Goal: Information Seeking & Learning: Check status

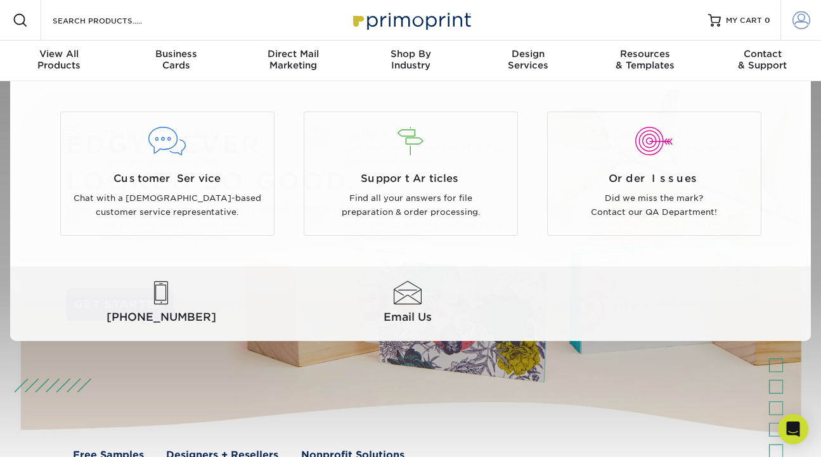
click at [793, 16] on span at bounding box center [801, 20] width 18 height 18
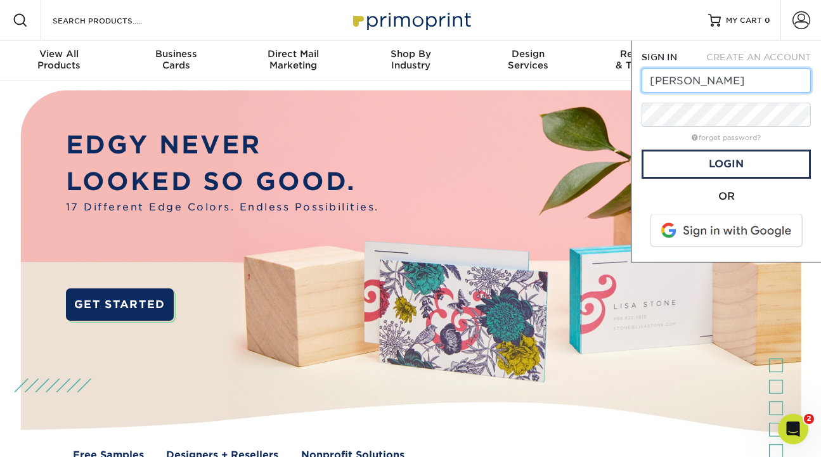
type input "[PERSON_NAME][EMAIL_ADDRESS][DOMAIN_NAME]"
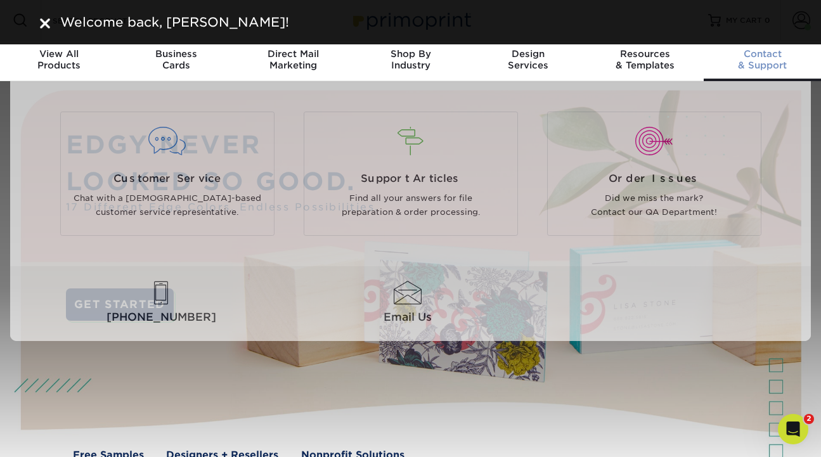
click at [800, 78] on link "Contact & Support" at bounding box center [761, 61] width 117 height 41
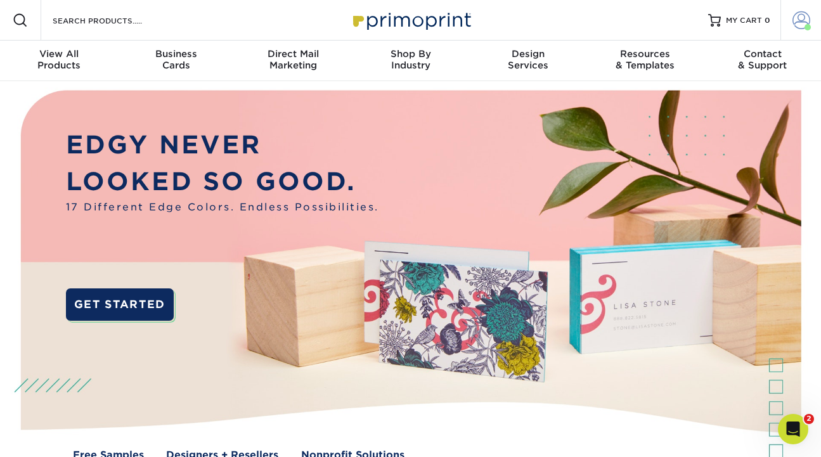
click at [798, 28] on span at bounding box center [801, 20] width 18 height 18
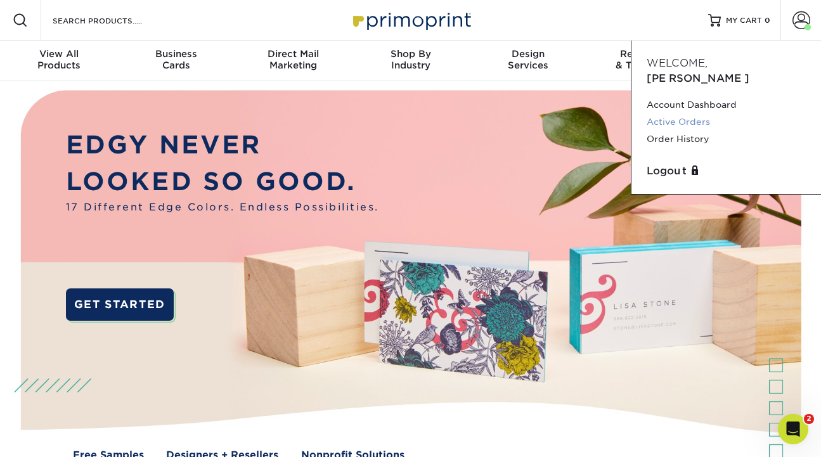
click at [691, 113] on link "Active Orders" at bounding box center [725, 121] width 159 height 17
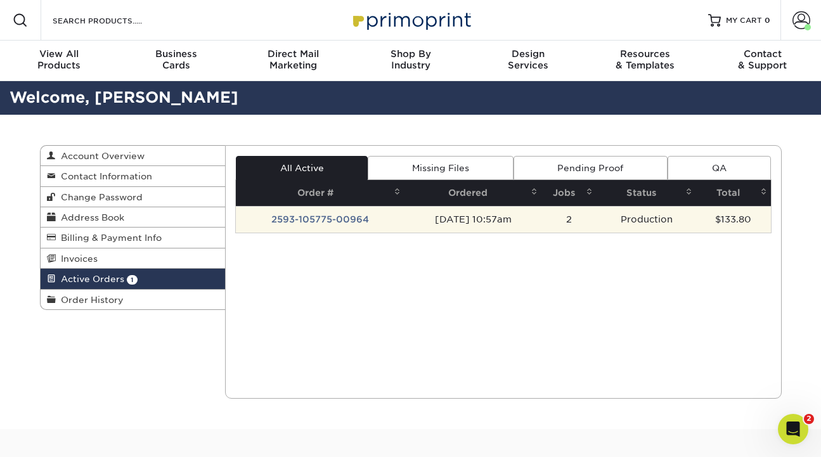
click at [404, 217] on td "09/03/2025 10:57am" at bounding box center [472, 219] width 137 height 27
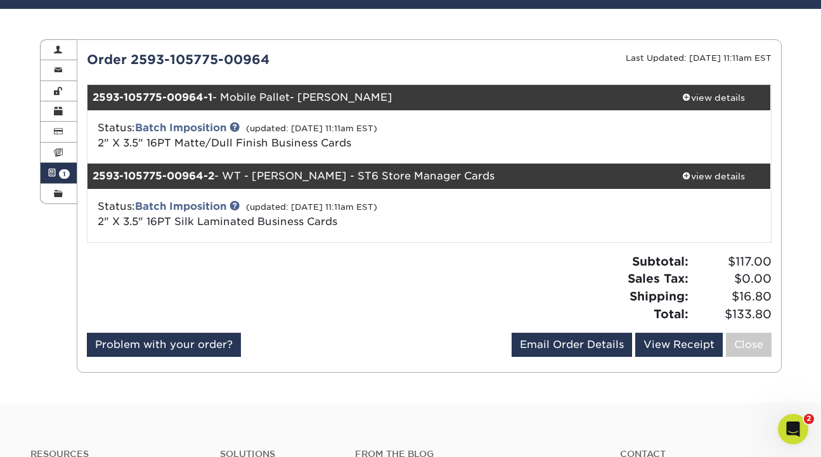
scroll to position [115, 0]
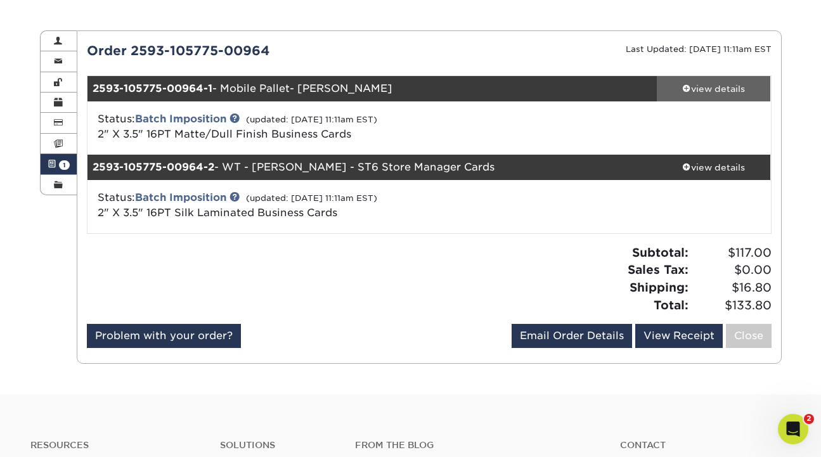
click at [701, 93] on div "view details" at bounding box center [713, 88] width 114 height 13
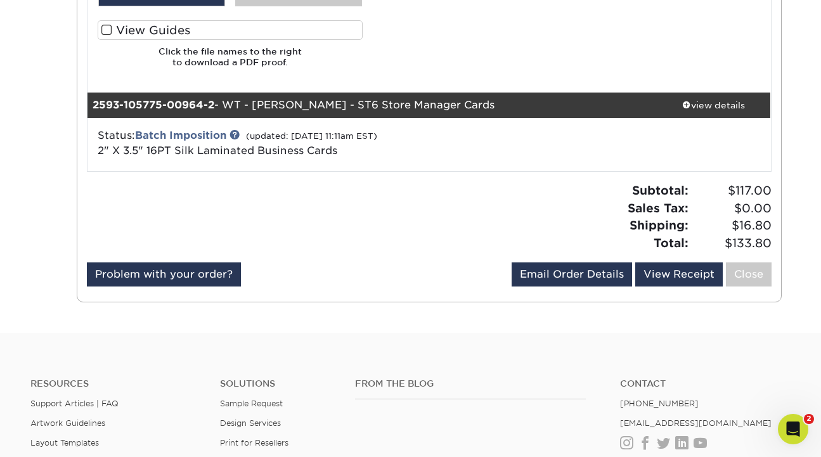
scroll to position [789, 0]
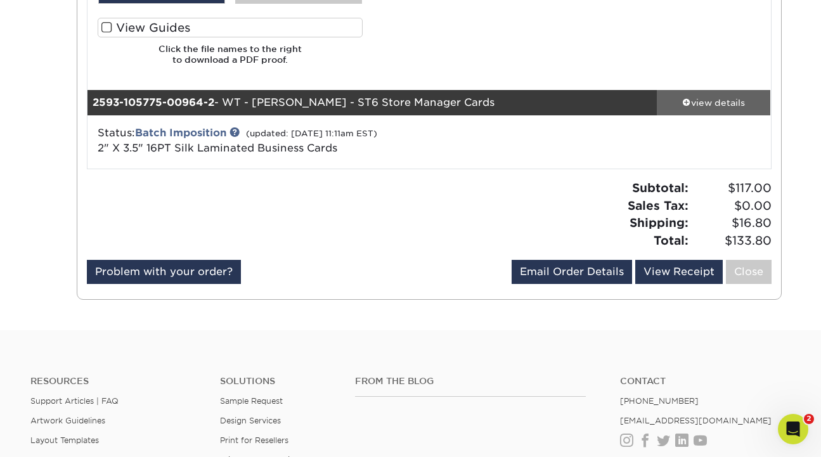
click at [712, 101] on div "view details" at bounding box center [713, 102] width 114 height 13
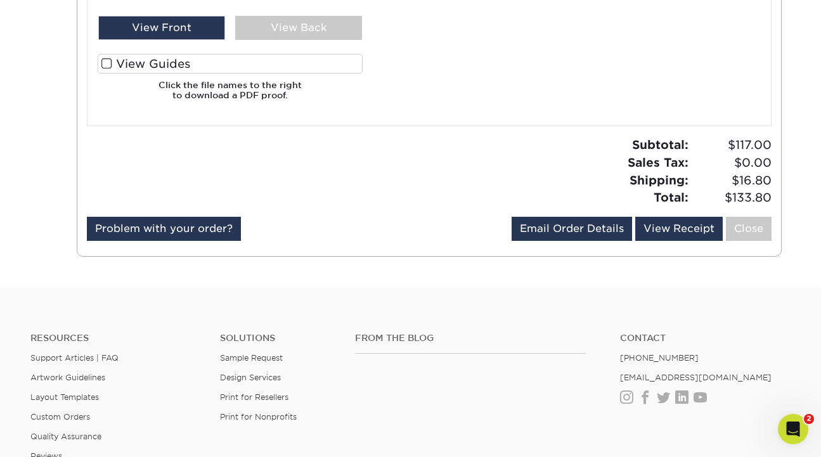
scroll to position [1466, 0]
